Goal: Information Seeking & Learning: Learn about a topic

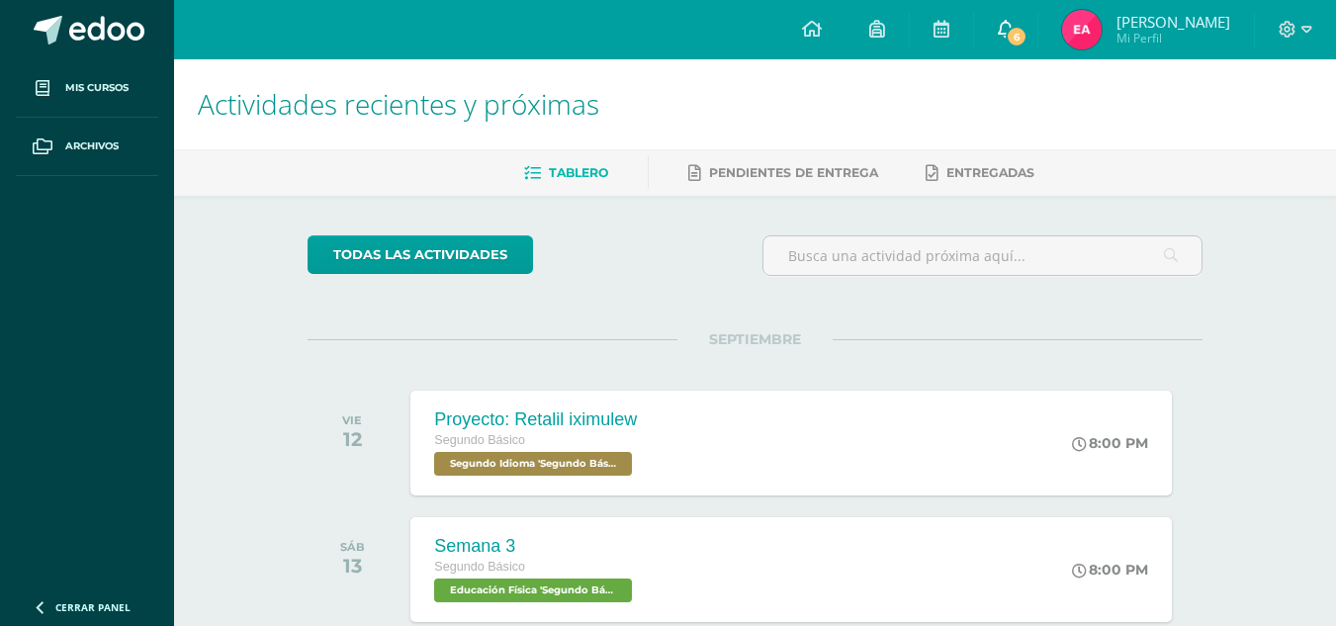
click at [1027, 39] on span "6" at bounding box center [1017, 37] width 22 height 22
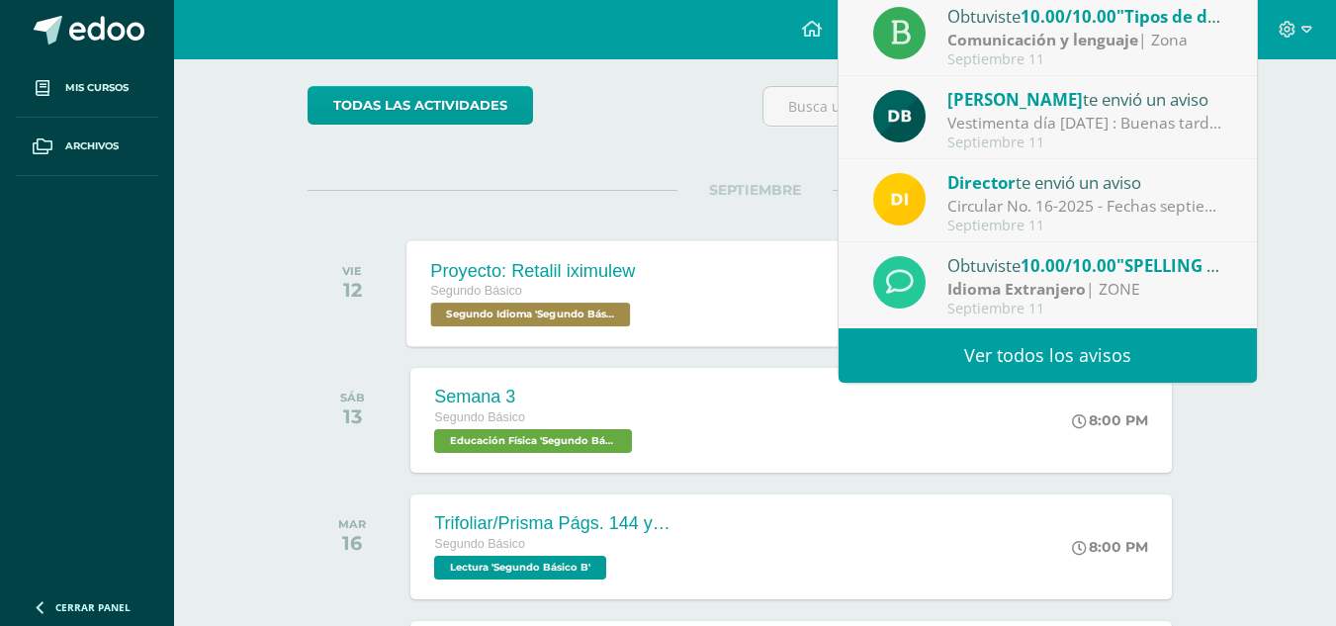
scroll to position [151, 0]
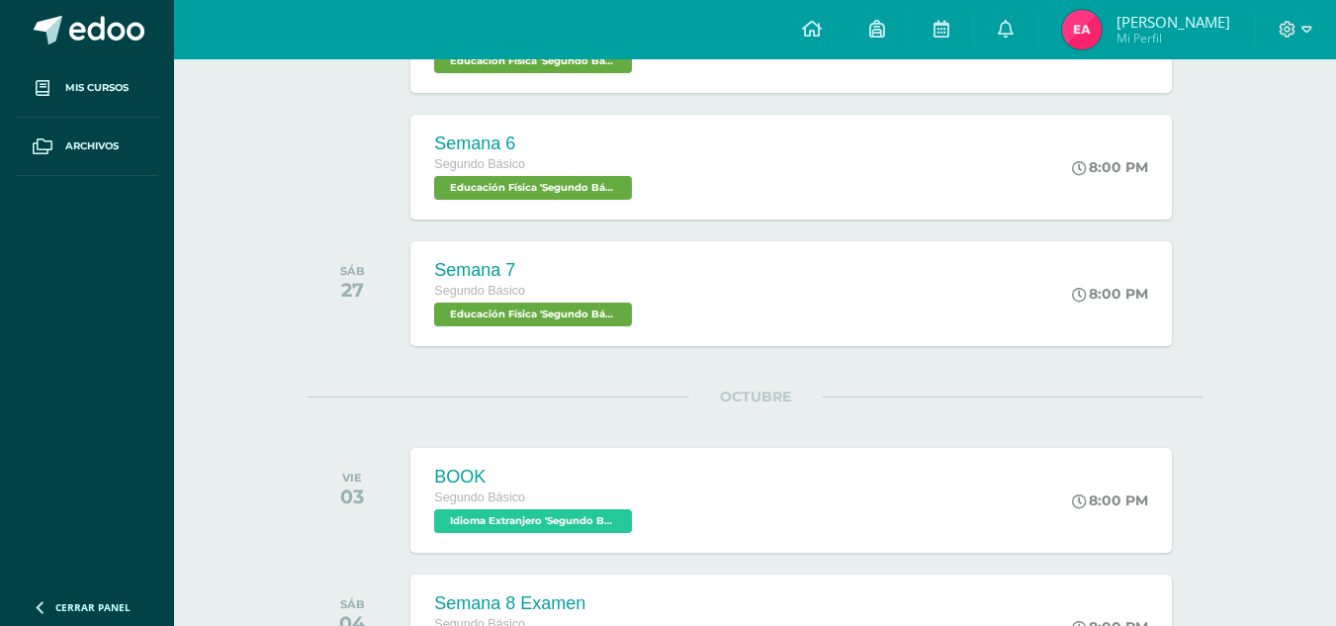
scroll to position [1328, 0]
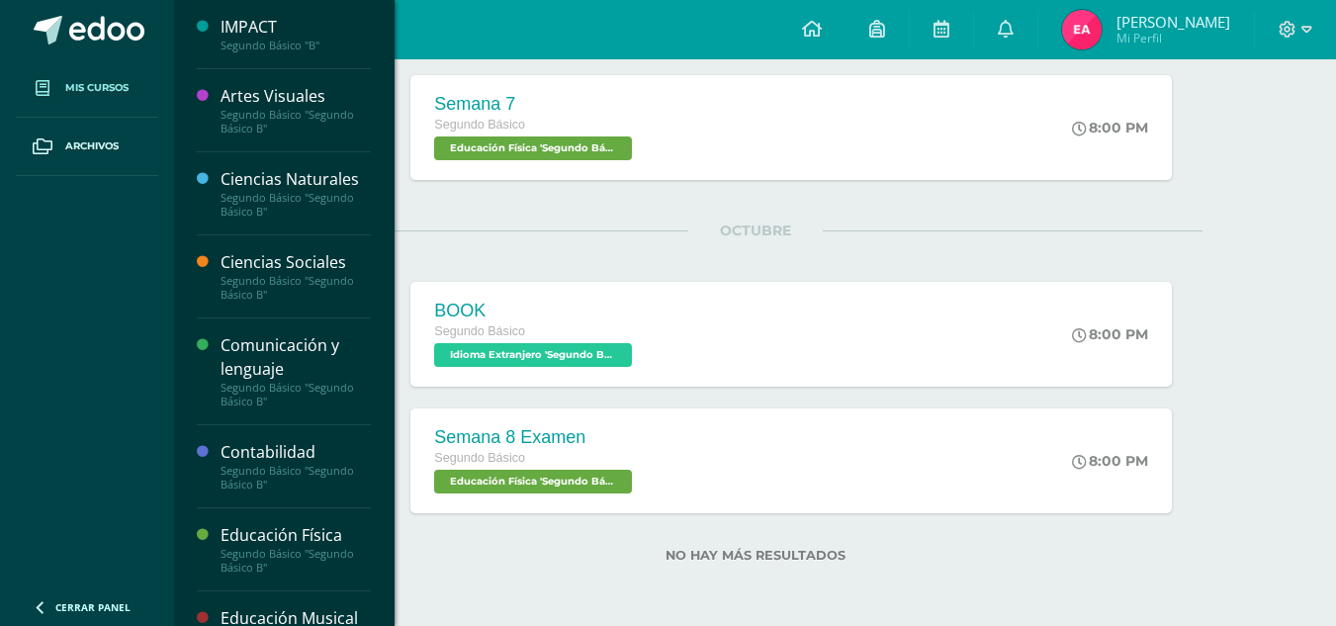
click at [127, 95] on span "Mis cursos" at bounding box center [96, 88] width 63 height 16
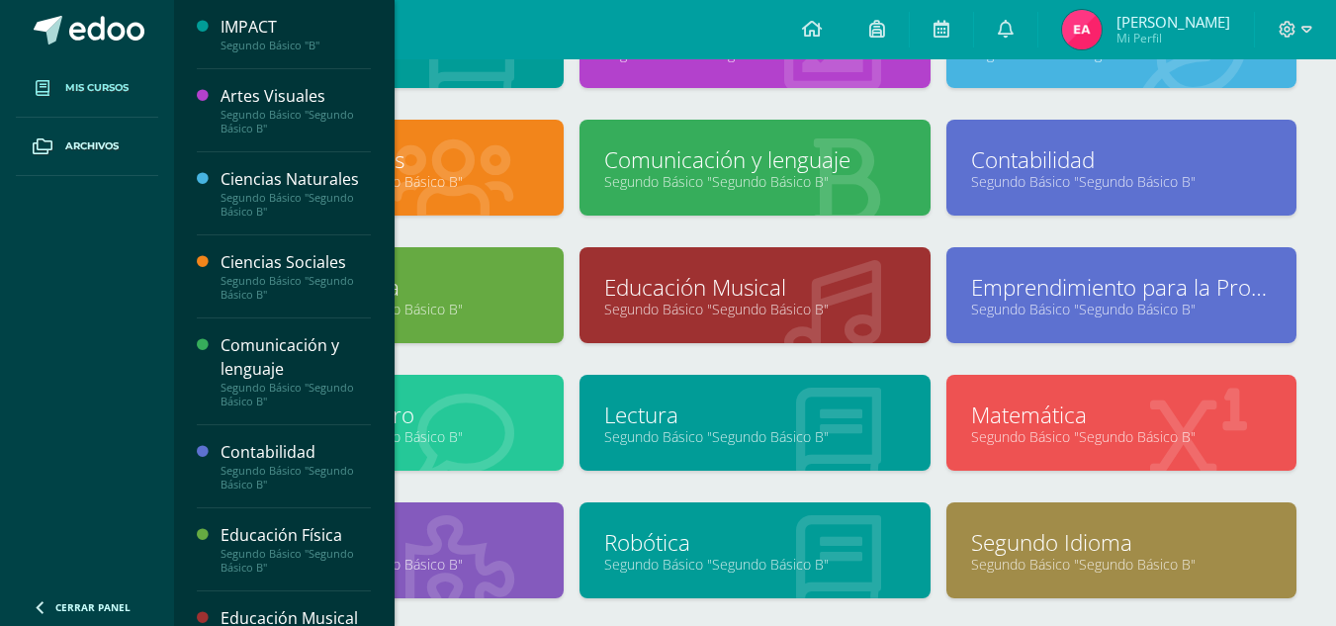
scroll to position [198, 0]
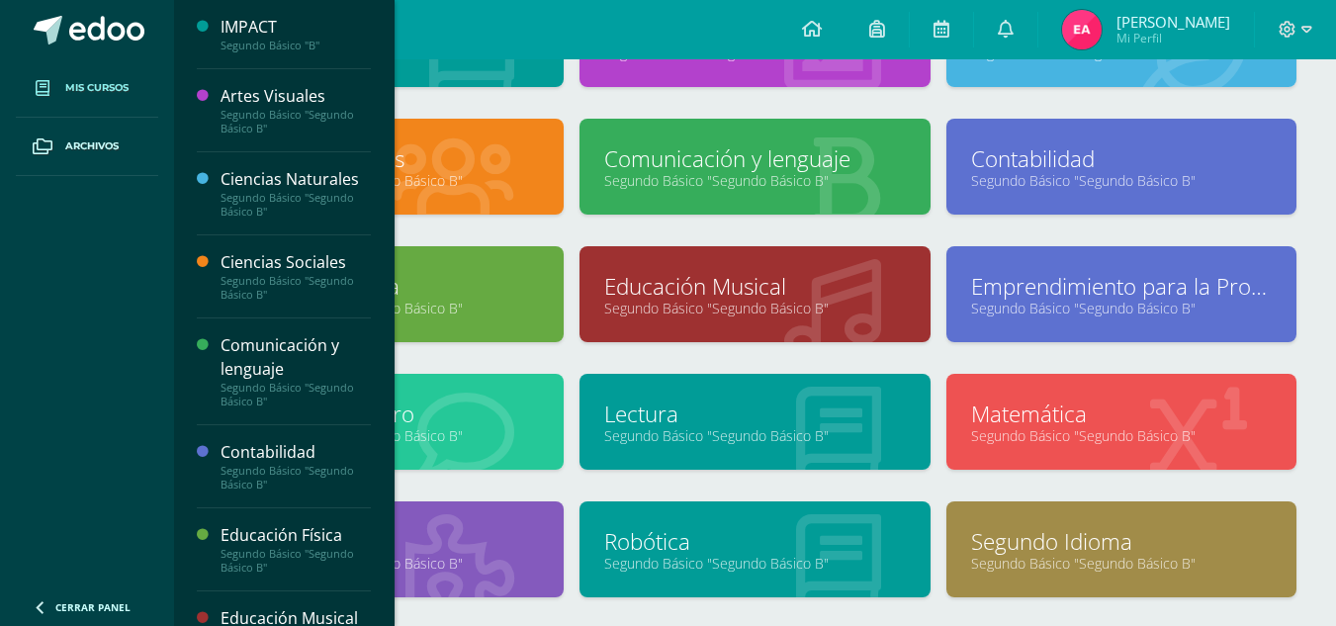
click at [645, 409] on link "Lectura" at bounding box center [754, 413] width 301 height 31
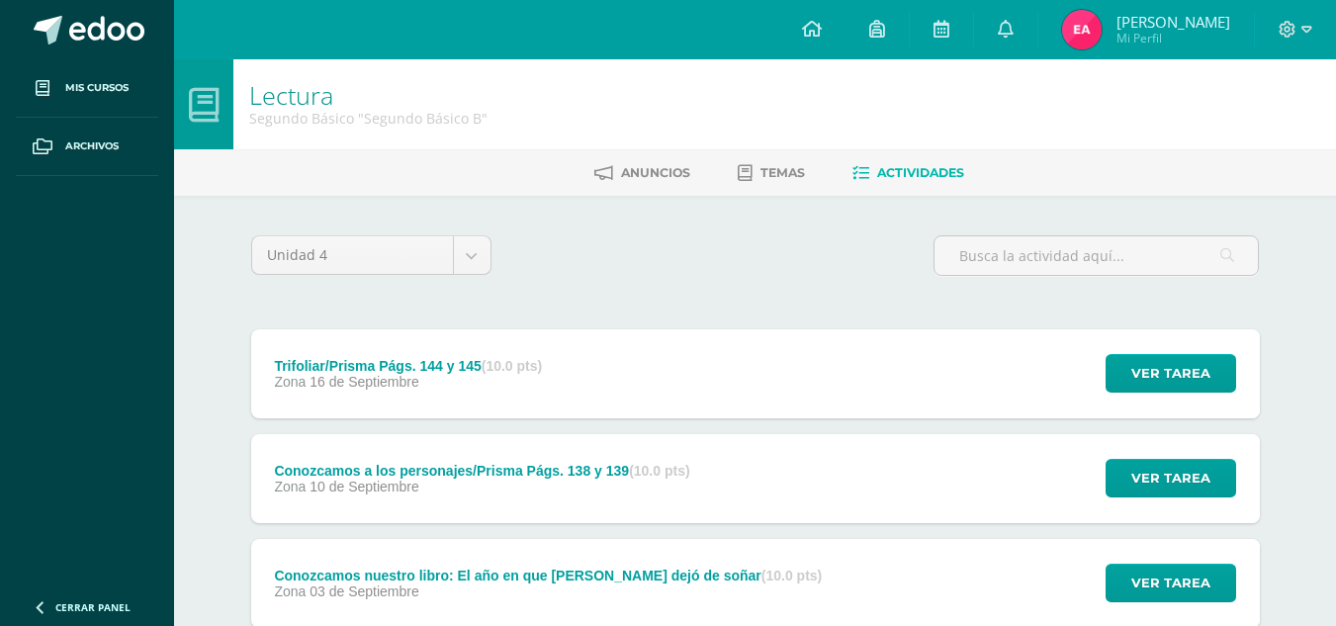
click at [1092, 350] on div "Ver tarea" at bounding box center [1168, 373] width 184 height 89
